Goal: Task Accomplishment & Management: Manage account settings

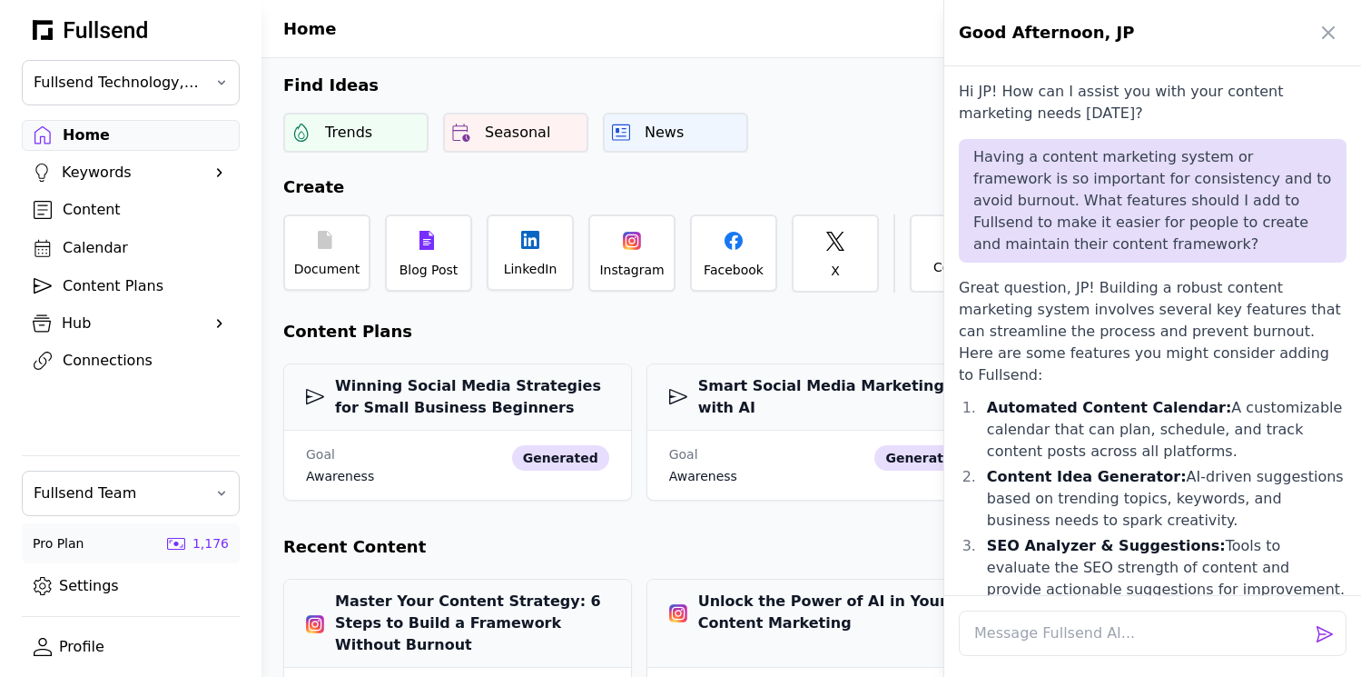
click at [94, 251] on div at bounding box center [680, 338] width 1361 height 677
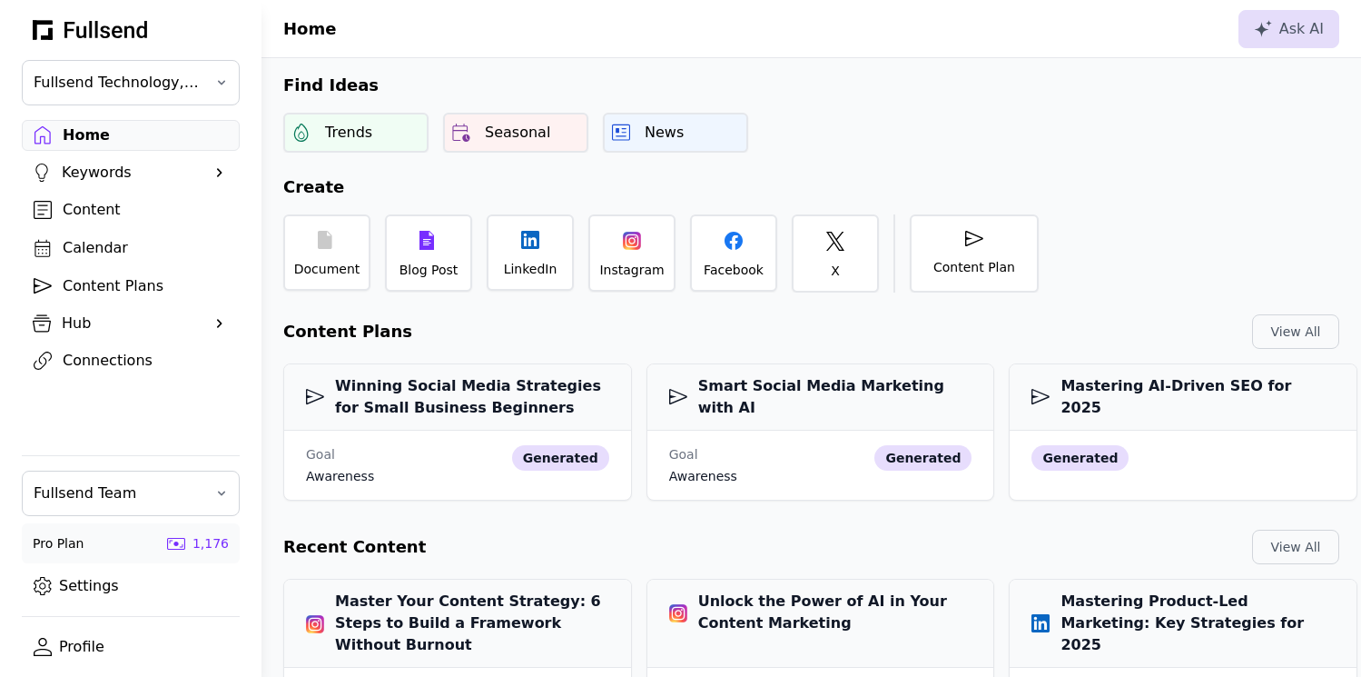
click at [73, 321] on div "Hub" at bounding box center [131, 323] width 138 height 22
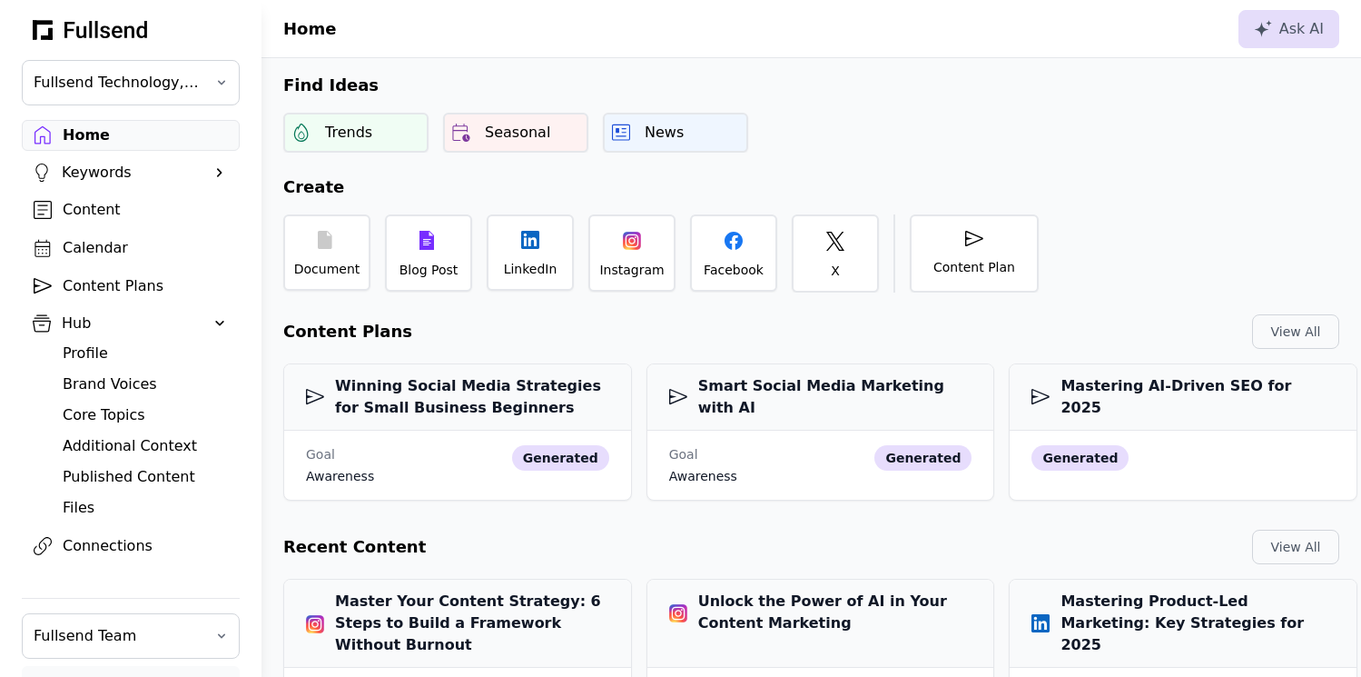
click at [98, 349] on div "Profile" at bounding box center [145, 353] width 165 height 22
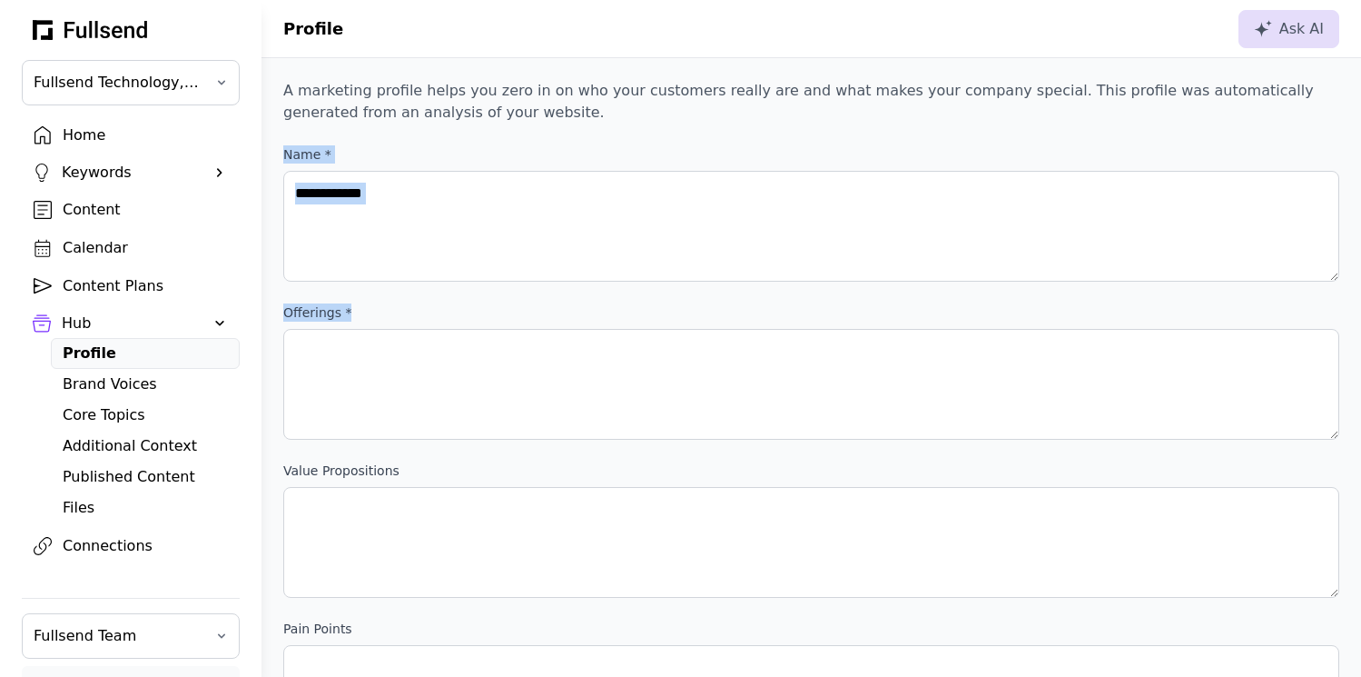
drag, startPoint x: 280, startPoint y: 153, endPoint x: 600, endPoint y: 494, distance: 467.7
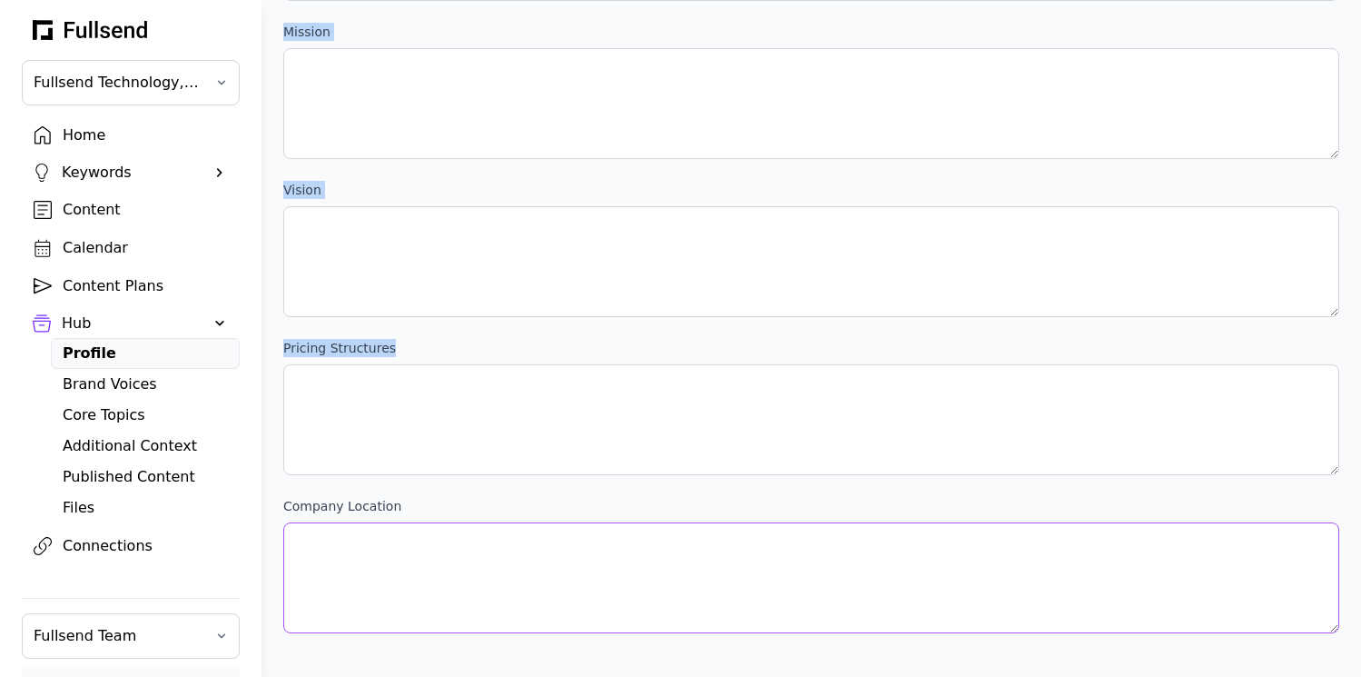
click at [1262, 554] on Inc\ "company location" at bounding box center [811, 577] width 1056 height 111
click at [1250, 595] on Inc\ "company location" at bounding box center [811, 577] width 1056 height 111
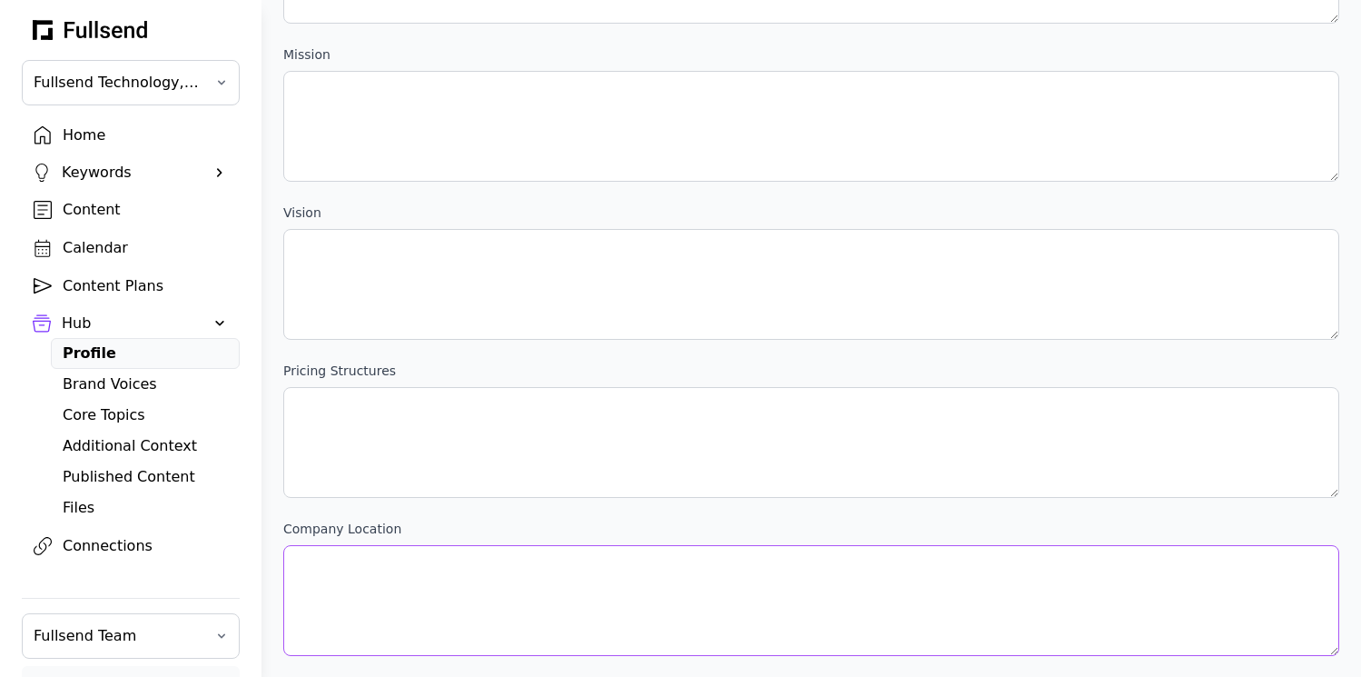
scroll to position [0, 0]
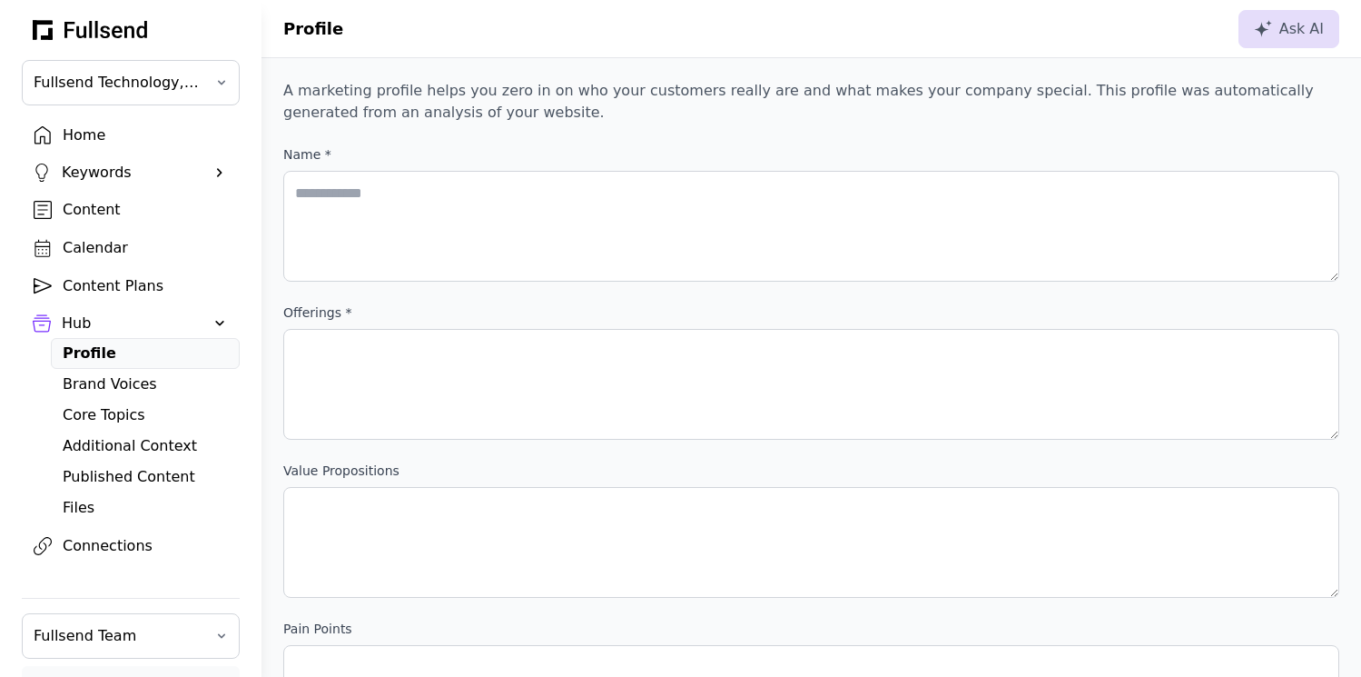
drag, startPoint x: 1254, startPoint y: 563, endPoint x: 311, endPoint y: 176, distance: 1018.9
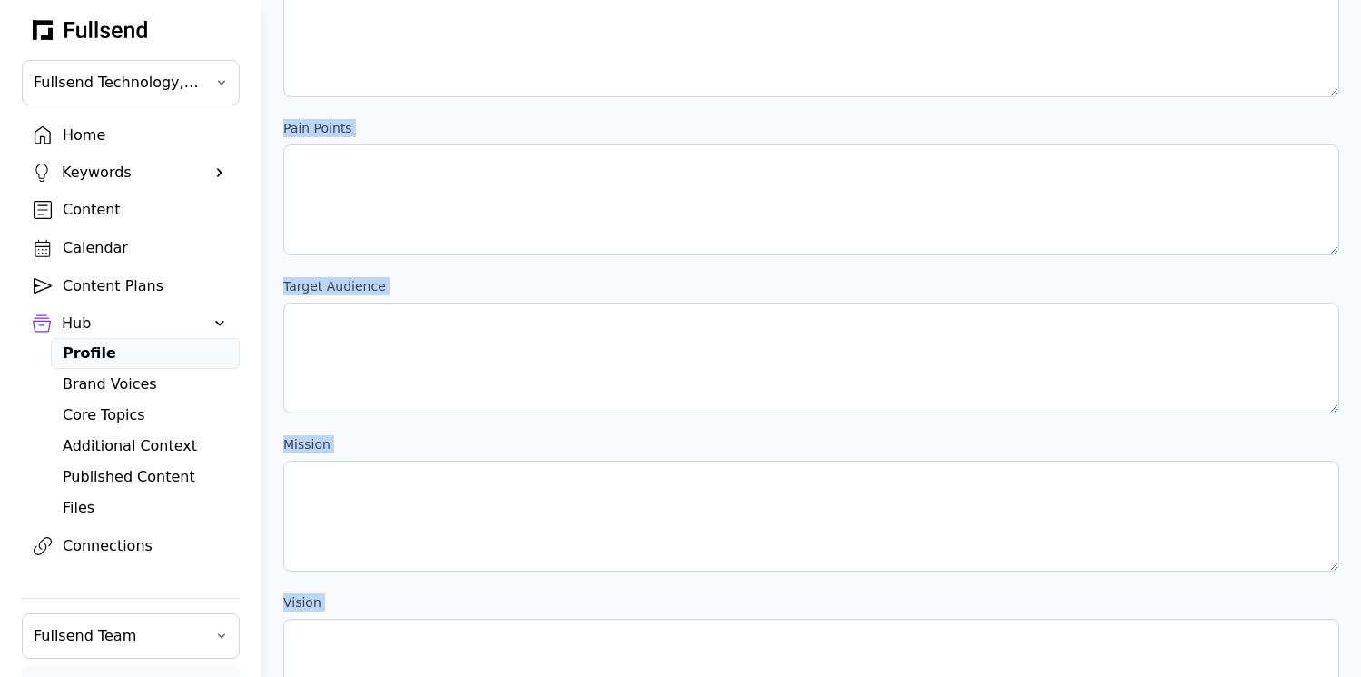
scroll to position [913, 0]
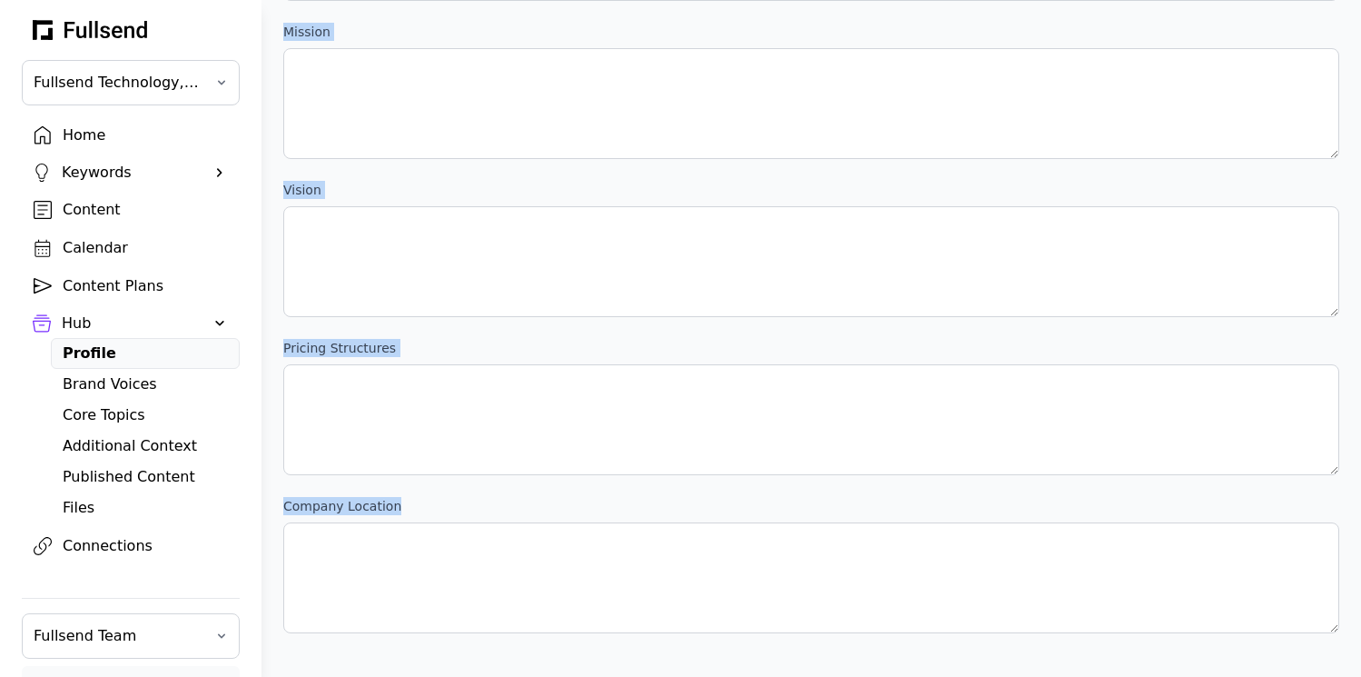
drag, startPoint x: 282, startPoint y: 153, endPoint x: 1344, endPoint y: 535, distance: 1128.0
copy div "Name * offerings * value propositions pain points target audience mission visio…"
